Goal: Task Accomplishment & Management: Use online tool/utility

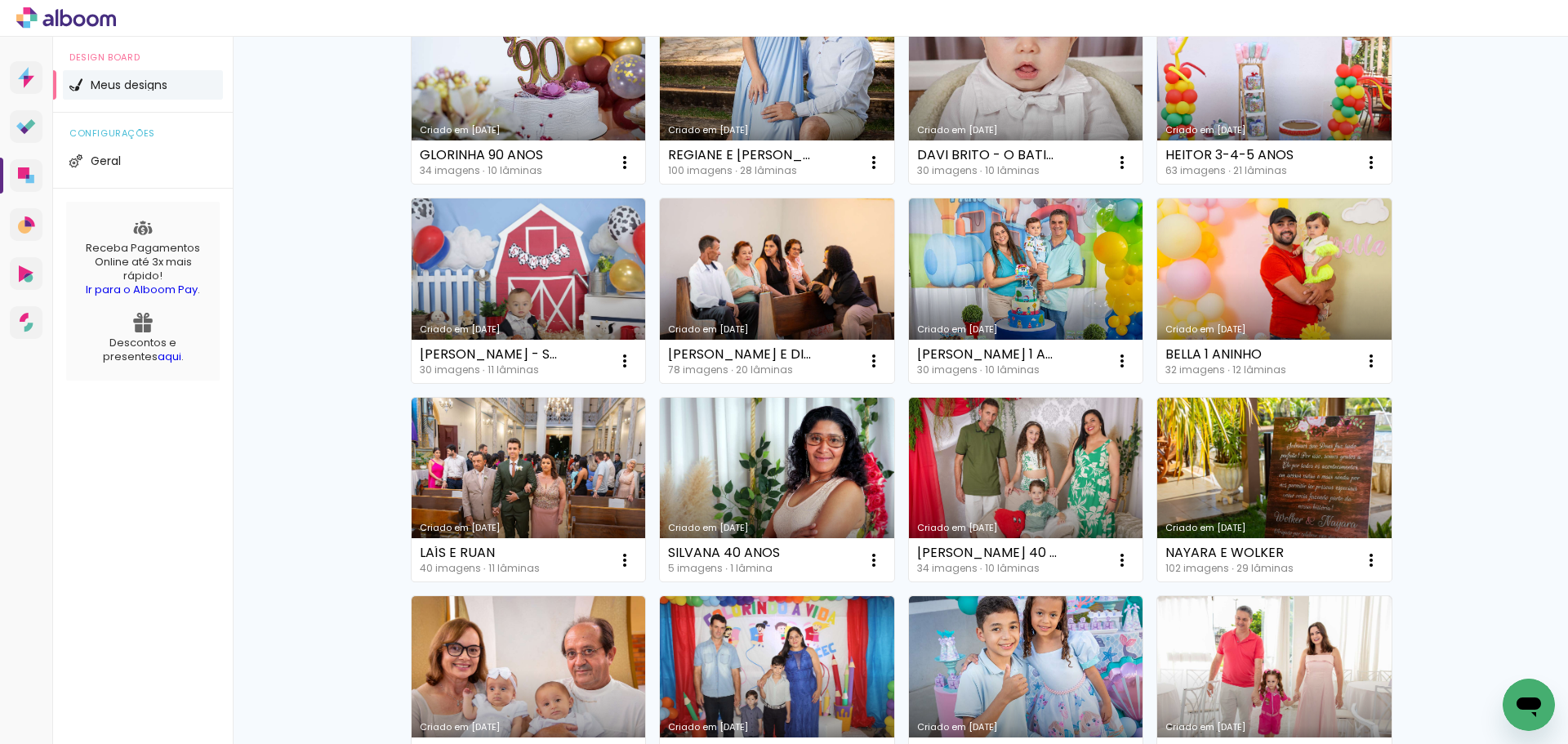
scroll to position [490, 0]
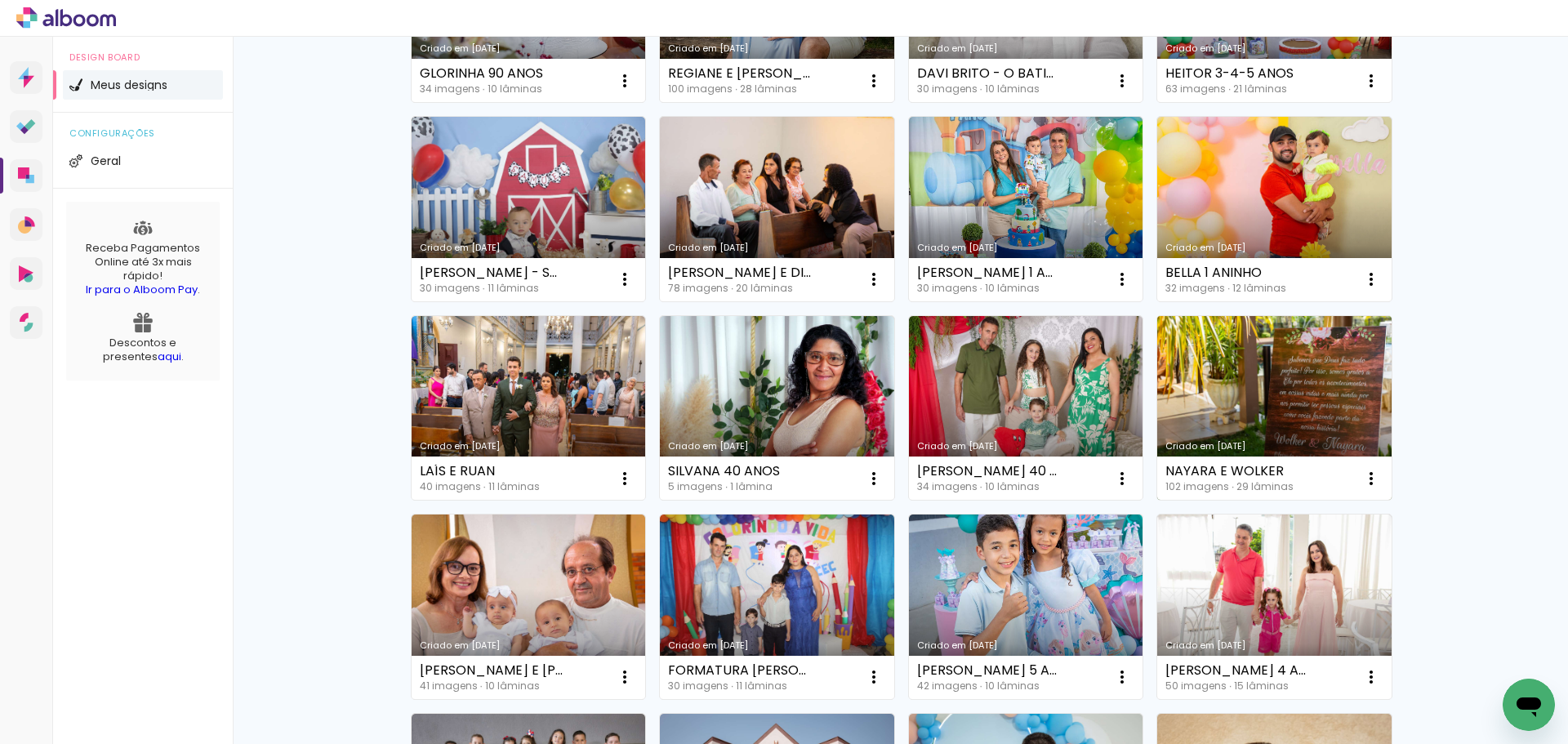
click at [1318, 391] on link "Criado em [DATE]" at bounding box center [1275, 408] width 235 height 185
